Goal: Task Accomplishment & Management: Manage account settings

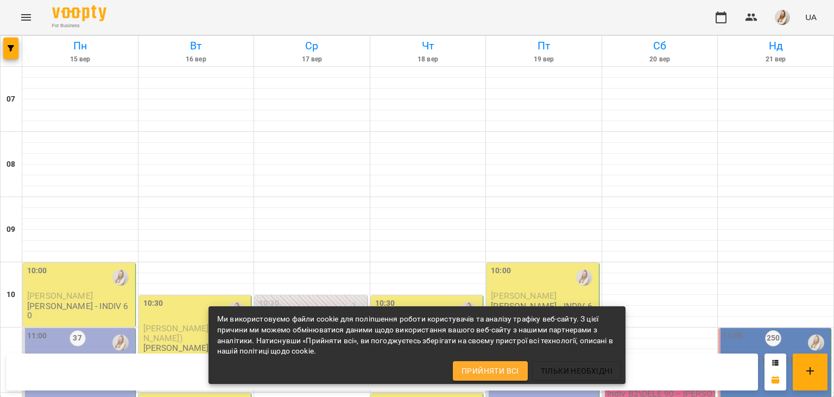
scroll to position [466, 0]
click at [402, 10] on div "For Business UA" at bounding box center [417, 17] width 834 height 35
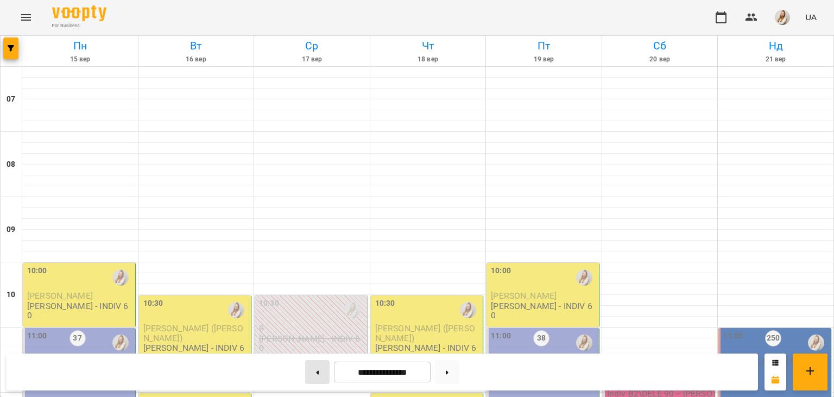
click at [313, 377] on button at bounding box center [317, 372] width 24 height 24
type input "**********"
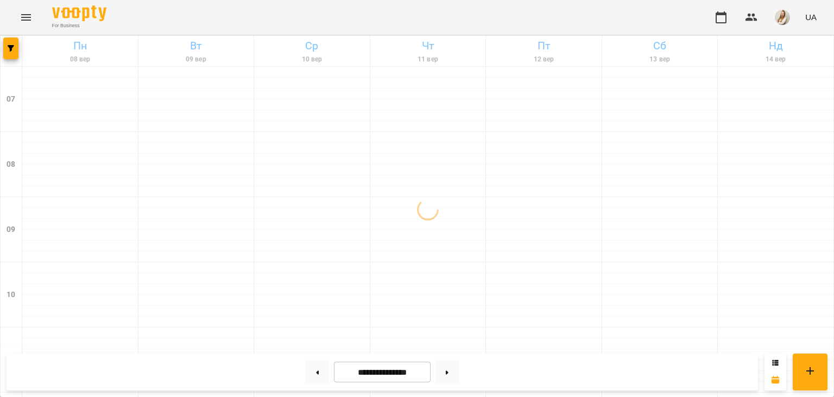
click at [355, 10] on div "For Business UA" at bounding box center [417, 17] width 834 height 35
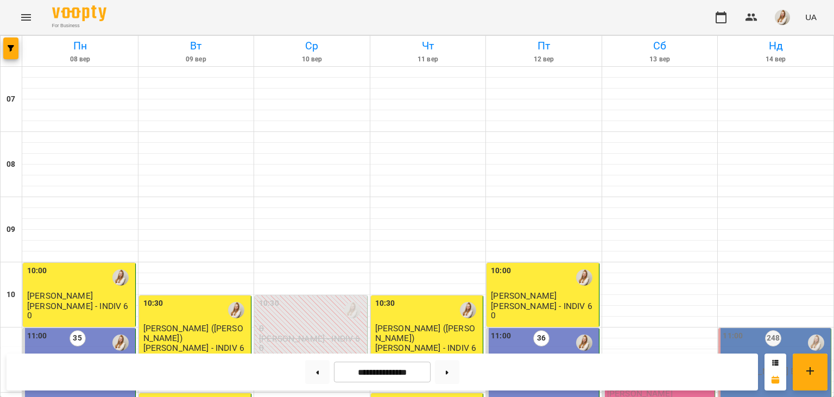
scroll to position [188, 0]
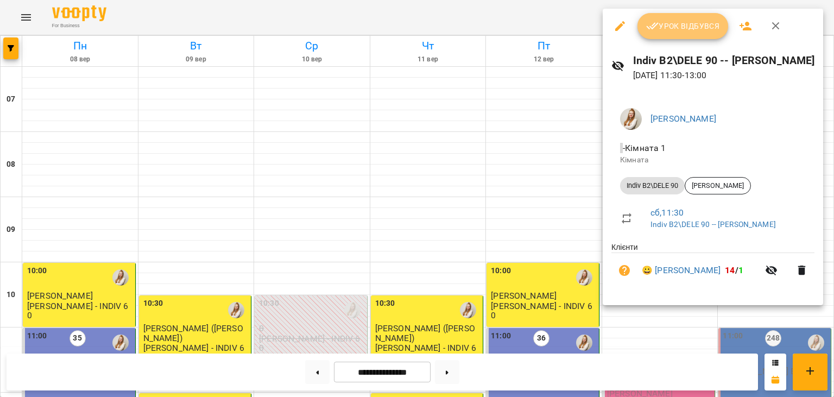
click at [662, 28] on span "Урок відбувся" at bounding box center [683, 26] width 74 height 13
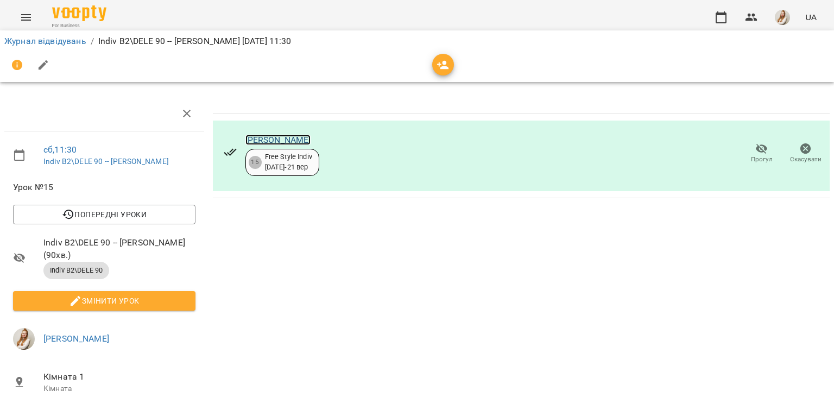
click at [262, 140] on link "[PERSON_NAME]" at bounding box center [279, 140] width 66 height 10
click at [718, 17] on icon "button" at bounding box center [721, 17] width 13 height 13
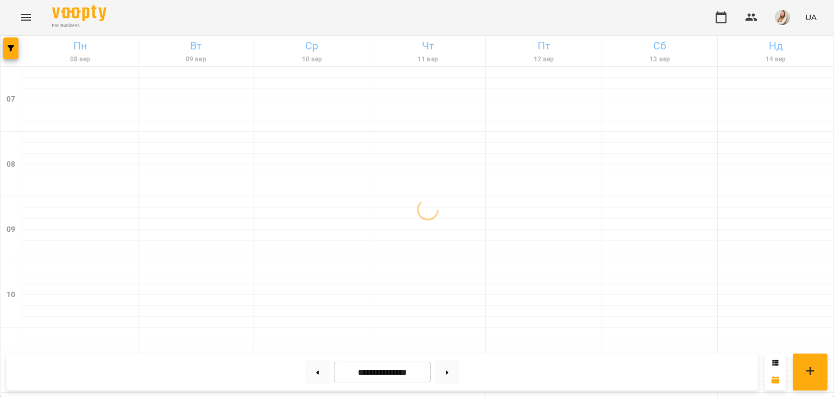
click at [433, 21] on div "For Business UA" at bounding box center [417, 17] width 834 height 35
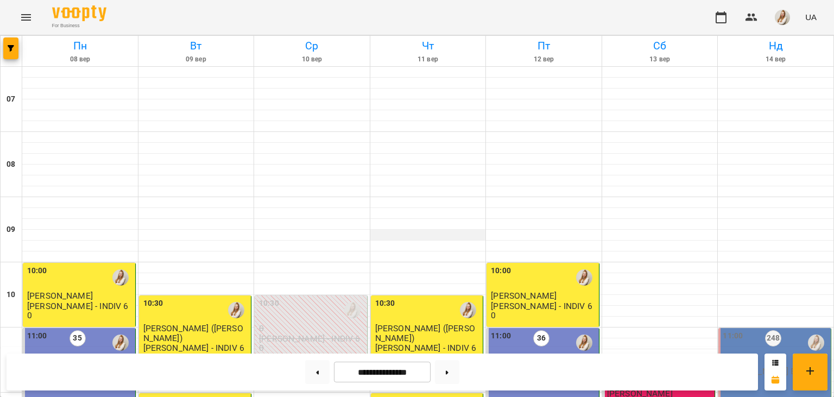
scroll to position [176, 0]
click at [51, 367] on p "[PERSON_NAME] В1 *ПН/ПТ 11:00*" at bounding box center [80, 376] width 106 height 19
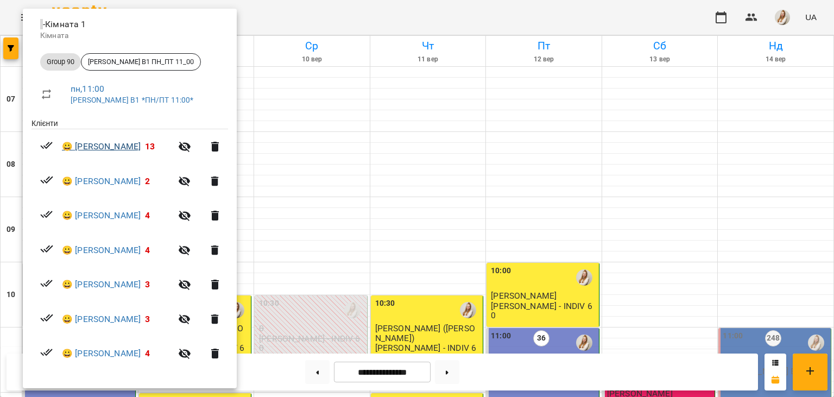
scroll to position [0, 0]
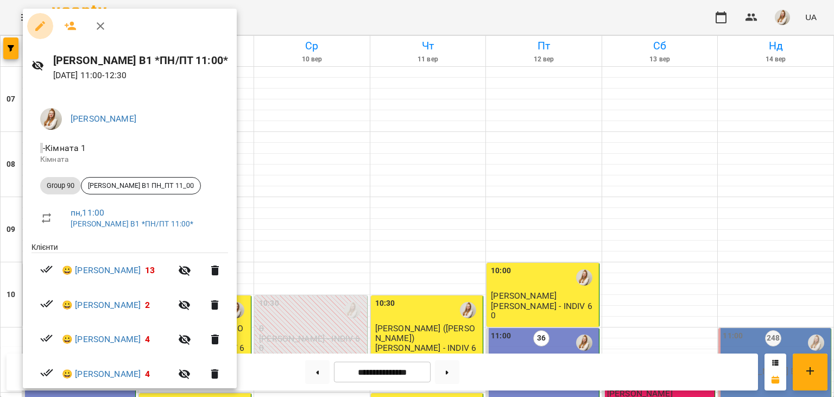
click at [36, 26] on icon "button" at bounding box center [40, 26] width 13 height 13
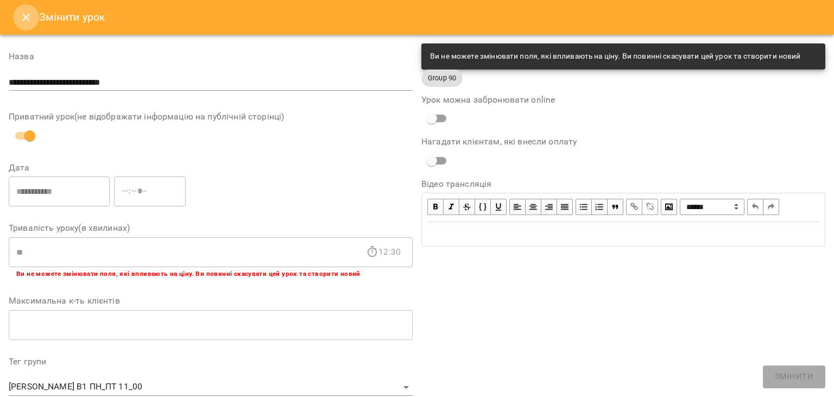
click at [22, 12] on icon "Close" at bounding box center [26, 17] width 13 height 13
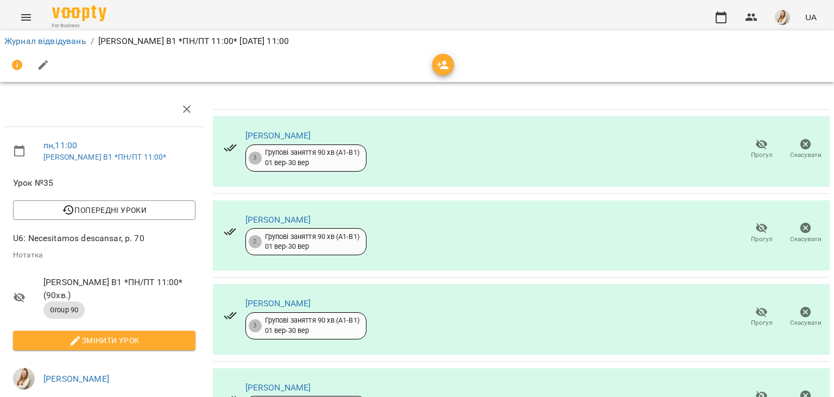
scroll to position [128, 0]
click at [751, 218] on button "Прогул" at bounding box center [762, 233] width 44 height 30
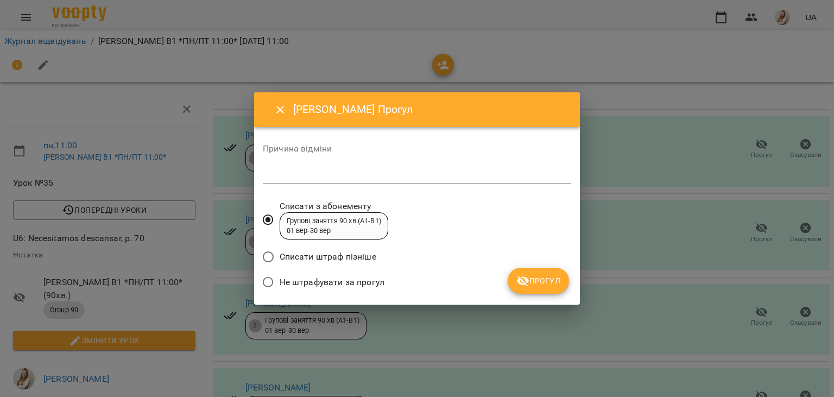
click at [399, 284] on div "Не штрафувати за прогул" at bounding box center [417, 284] width 309 height 26
click at [369, 281] on span "Не штрафувати за прогул" at bounding box center [332, 282] width 105 height 13
click at [538, 280] on span "Прогул" at bounding box center [539, 280] width 44 height 13
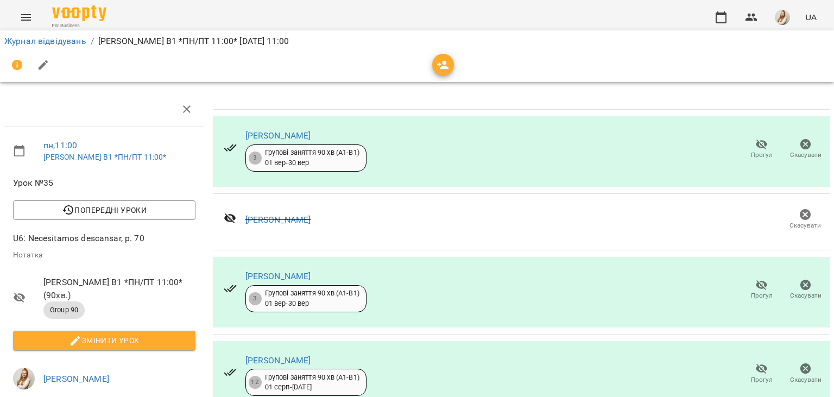
scroll to position [285, 0]
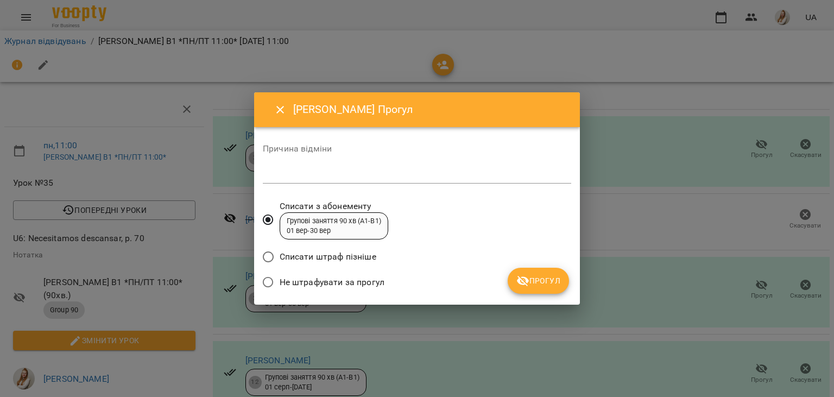
click at [368, 285] on span "Не штрафувати за прогул" at bounding box center [332, 282] width 105 height 13
click at [534, 279] on span "Прогул" at bounding box center [539, 280] width 44 height 13
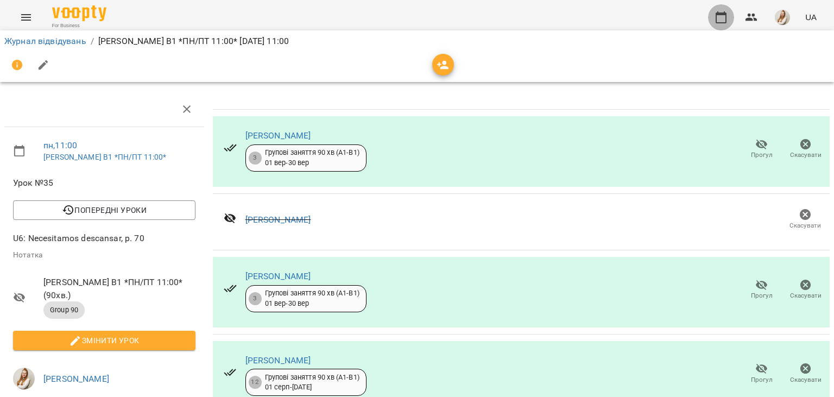
click at [721, 23] on icon "button" at bounding box center [721, 17] width 11 height 12
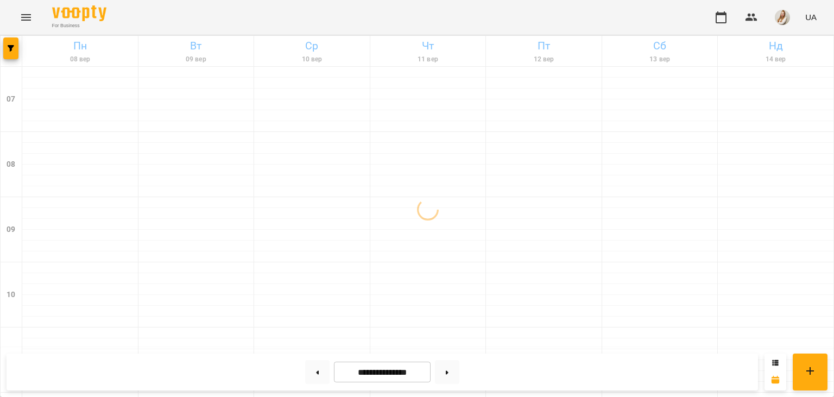
click at [461, 14] on div "For Business UA" at bounding box center [417, 17] width 834 height 35
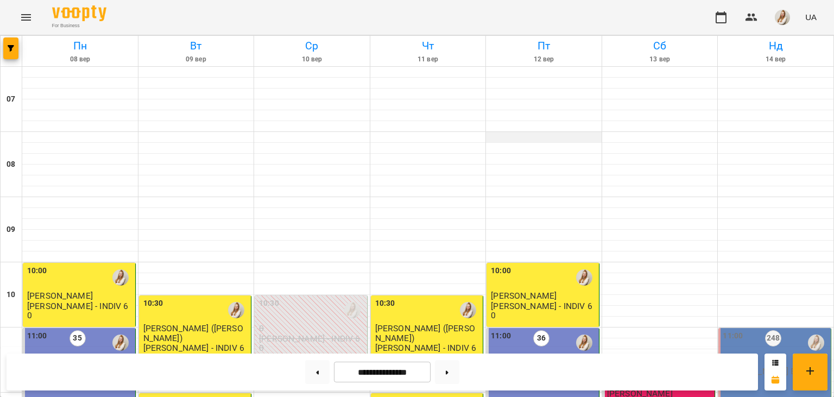
scroll to position [176, 0]
click at [459, 375] on button at bounding box center [447, 372] width 24 height 24
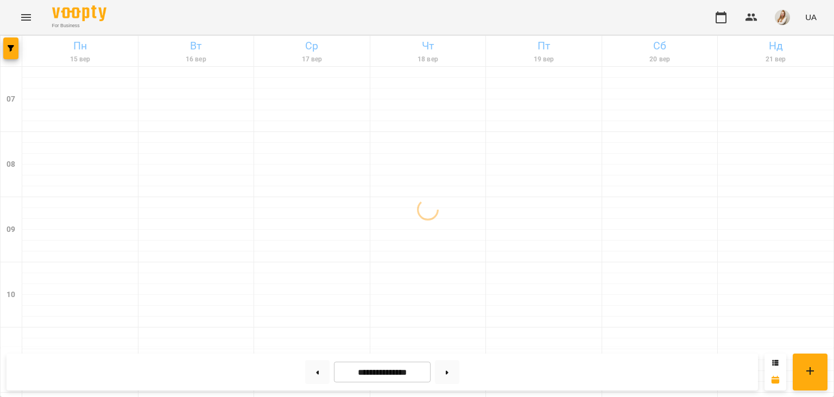
click at [375, 17] on div "For Business UA" at bounding box center [417, 17] width 834 height 35
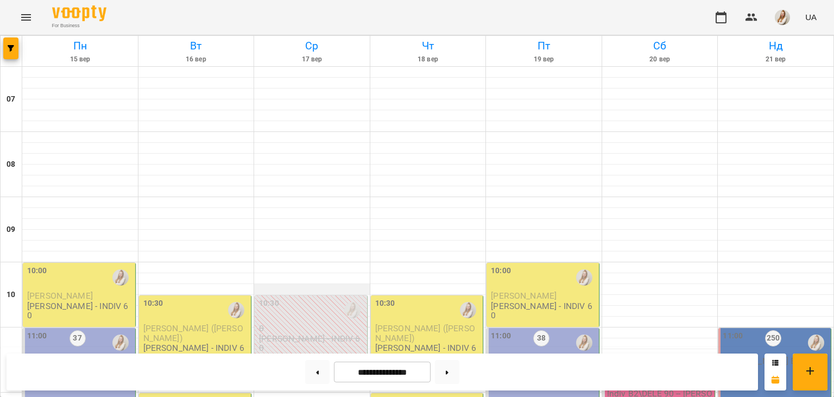
scroll to position [285, 0]
click at [399, 17] on div "For Business UA" at bounding box center [417, 17] width 834 height 35
click at [316, 379] on button at bounding box center [317, 372] width 24 height 24
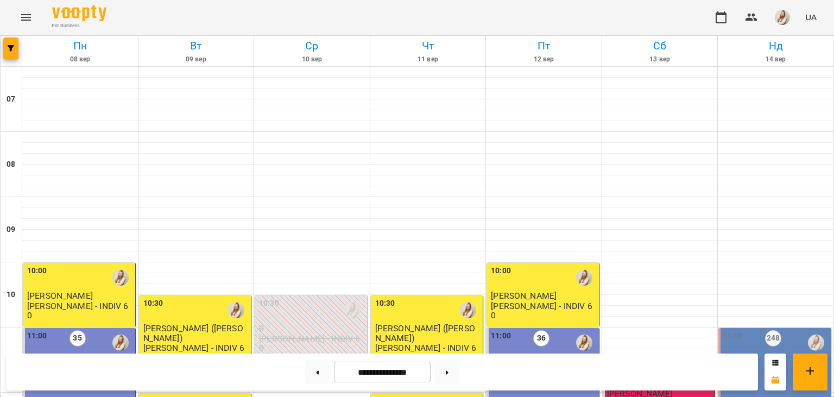
scroll to position [265, 0]
click at [459, 376] on button at bounding box center [447, 372] width 24 height 24
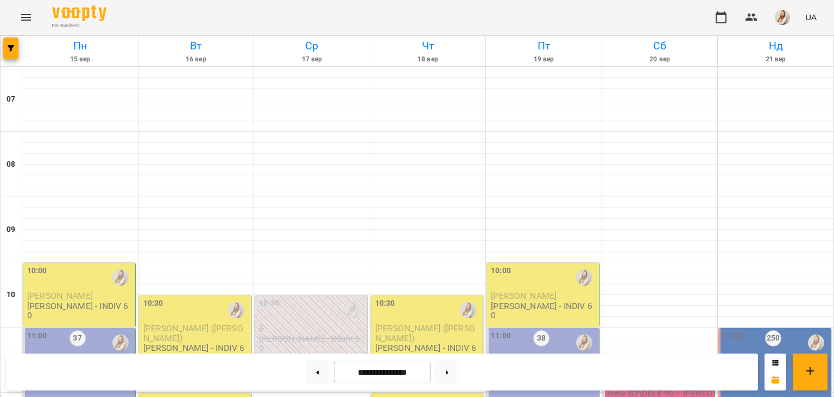
scroll to position [198, 0]
click at [313, 369] on button at bounding box center [317, 372] width 24 height 24
type input "**********"
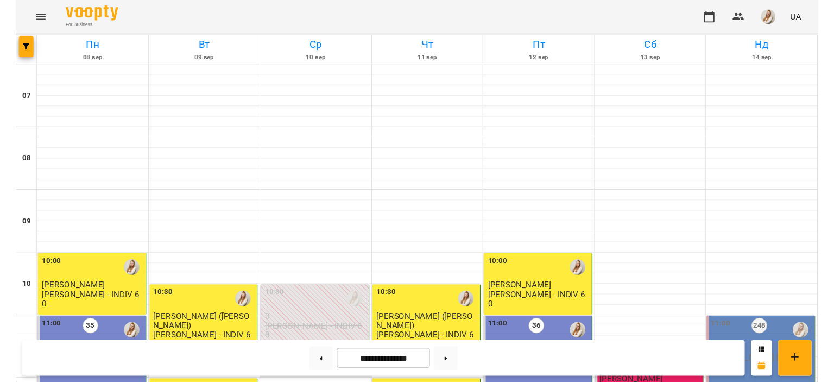
scroll to position [187, 0]
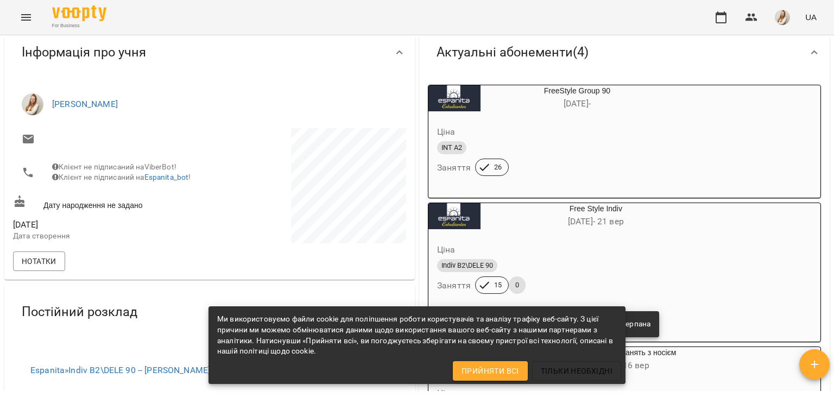
scroll to position [98, 0]
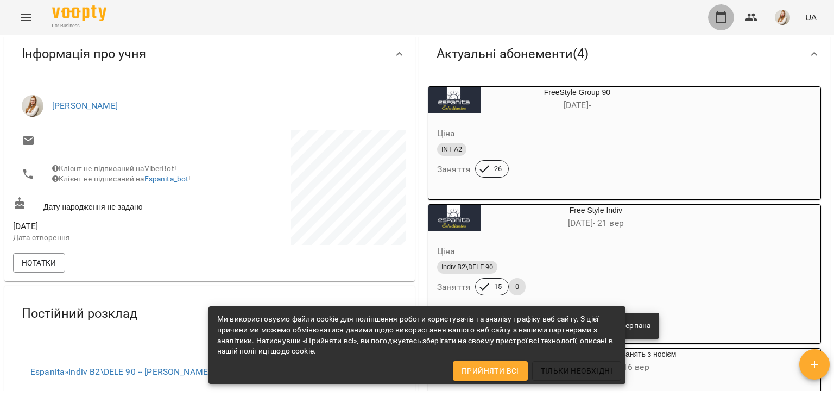
click at [722, 20] on icon "button" at bounding box center [721, 17] width 13 height 13
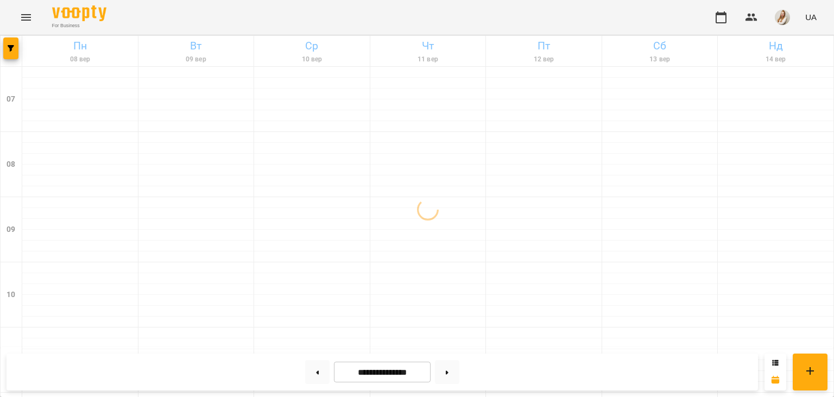
click at [486, 23] on div "For Business UA" at bounding box center [417, 17] width 834 height 35
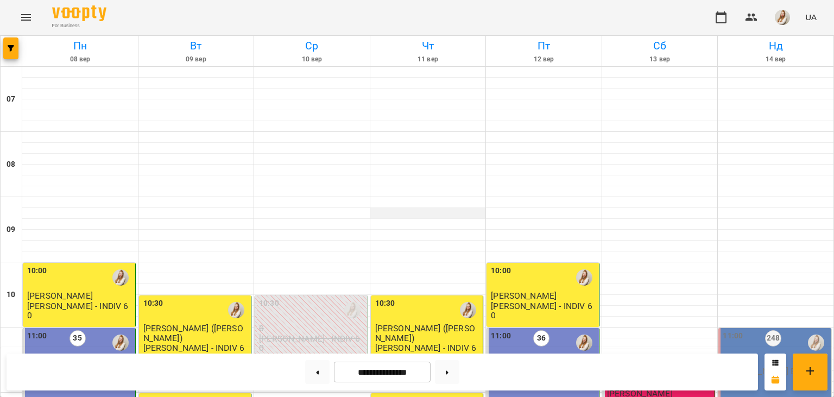
scroll to position [218, 0]
click at [789, 25] on span "button" at bounding box center [782, 17] width 15 height 15
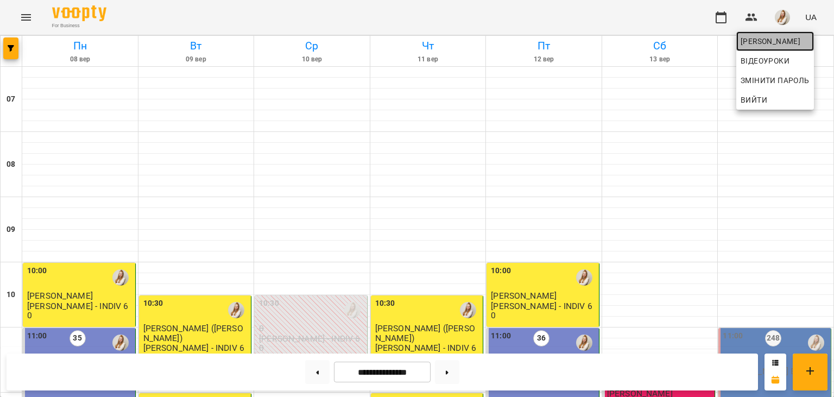
click at [774, 46] on span "[PERSON_NAME]" at bounding box center [775, 41] width 69 height 13
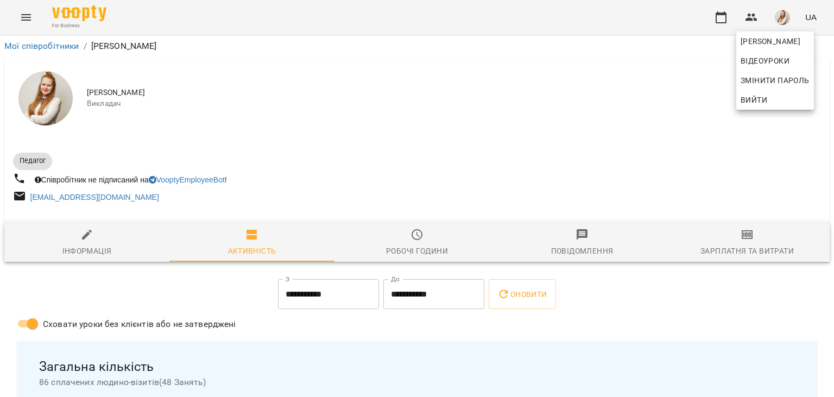
click at [745, 240] on div at bounding box center [417, 198] width 834 height 397
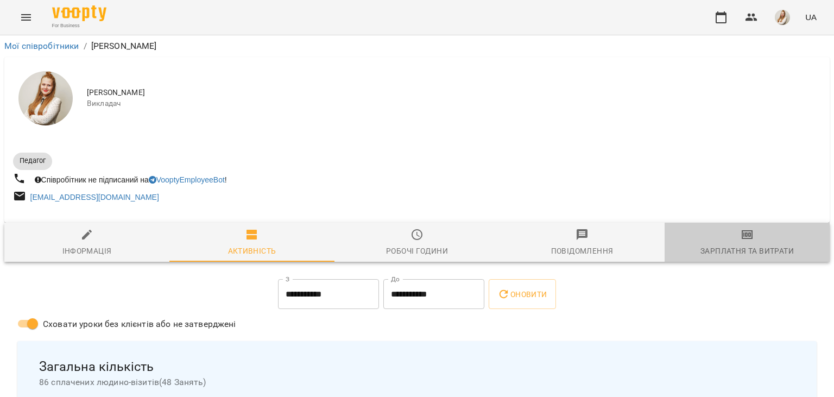
click at [745, 239] on icon "button" at bounding box center [747, 234] width 11 height 9
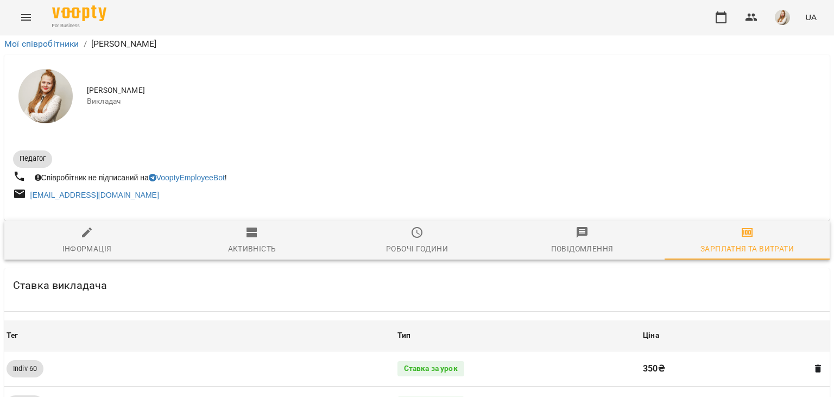
scroll to position [1255, 0]
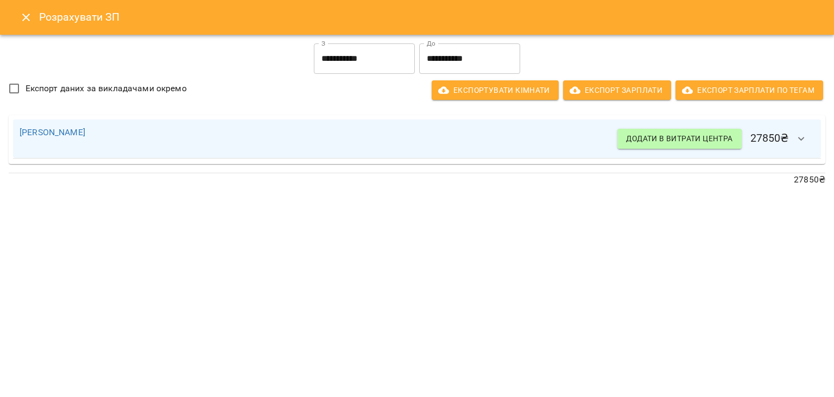
click at [27, 8] on button "Close" at bounding box center [26, 17] width 26 height 26
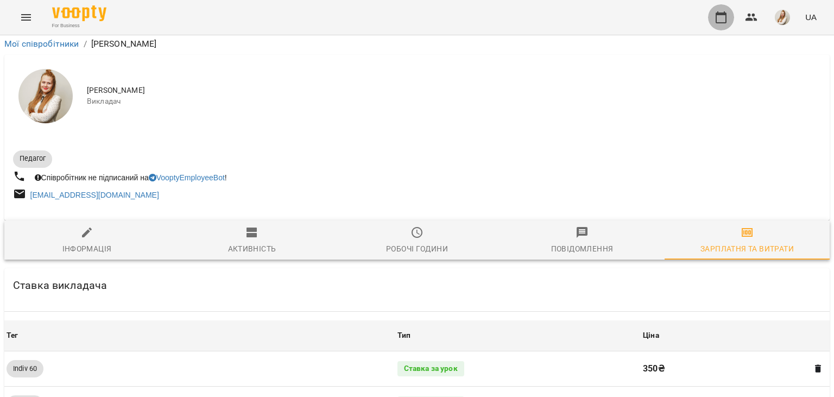
click at [726, 23] on icon "button" at bounding box center [721, 17] width 11 height 12
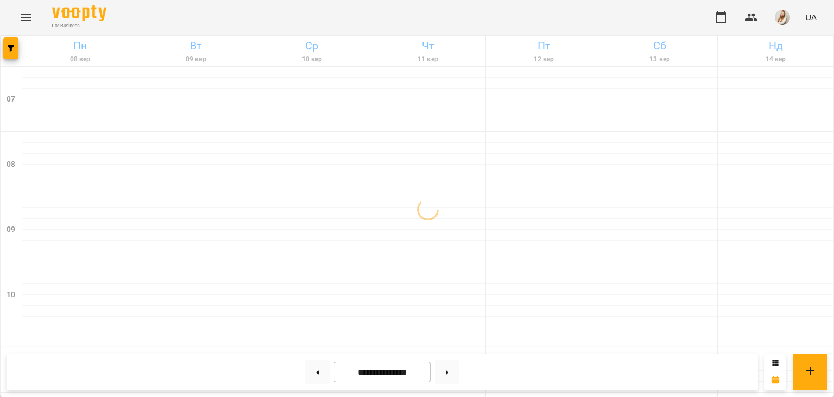
click at [464, 21] on div "For Business UA" at bounding box center [417, 17] width 834 height 35
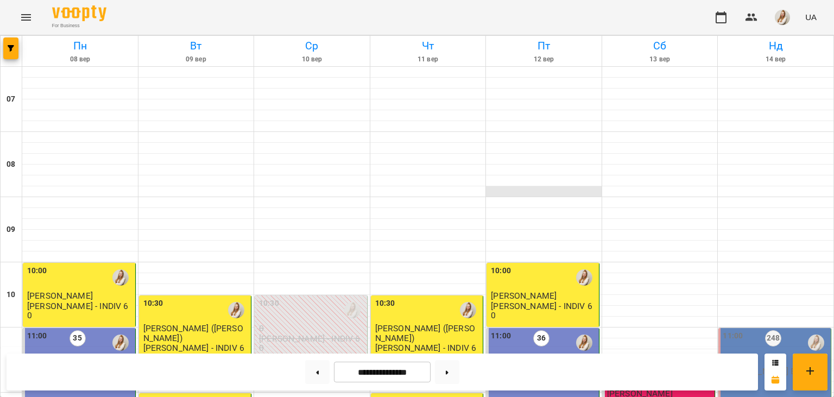
scroll to position [242, 0]
